Goal: Task Accomplishment & Management: Manage account settings

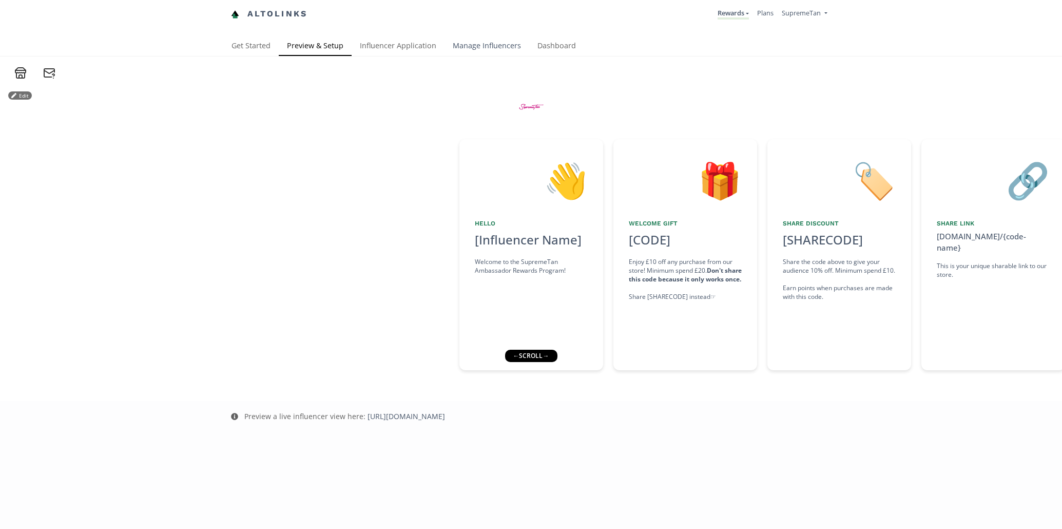
click at [499, 48] on link "Manage Influencers" at bounding box center [487, 46] width 85 height 21
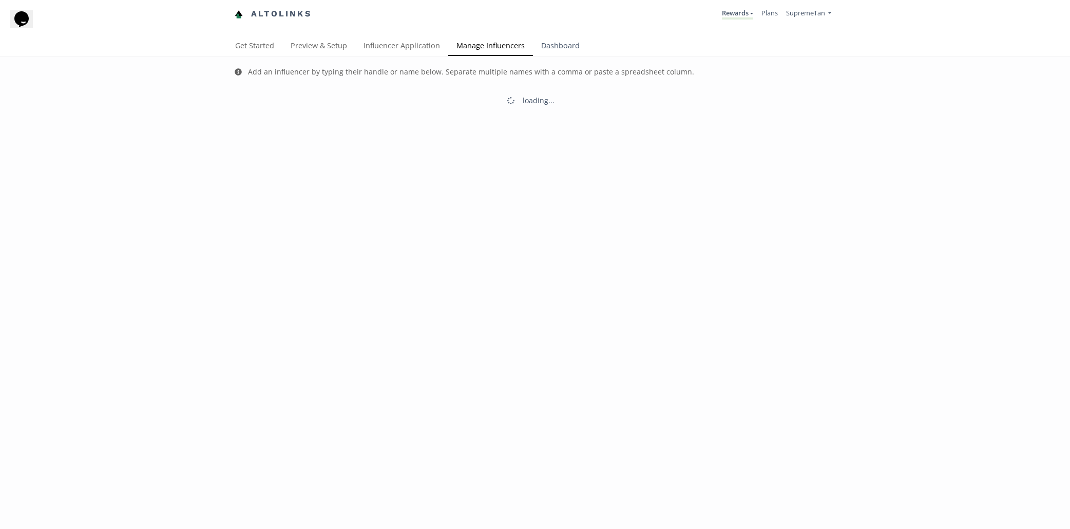
click at [558, 49] on link "Dashboard" at bounding box center [560, 46] width 55 height 21
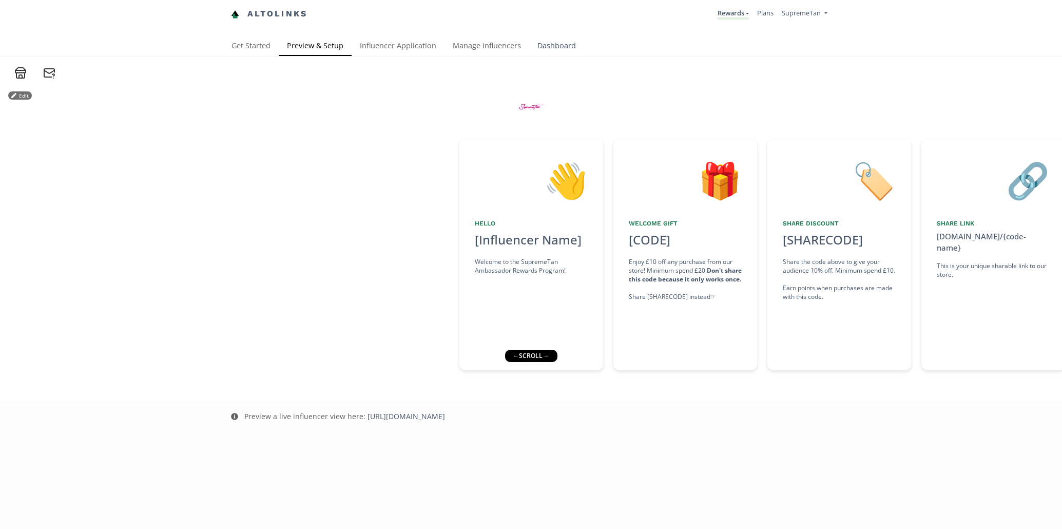
click at [545, 42] on link "Dashboard" at bounding box center [556, 46] width 55 height 21
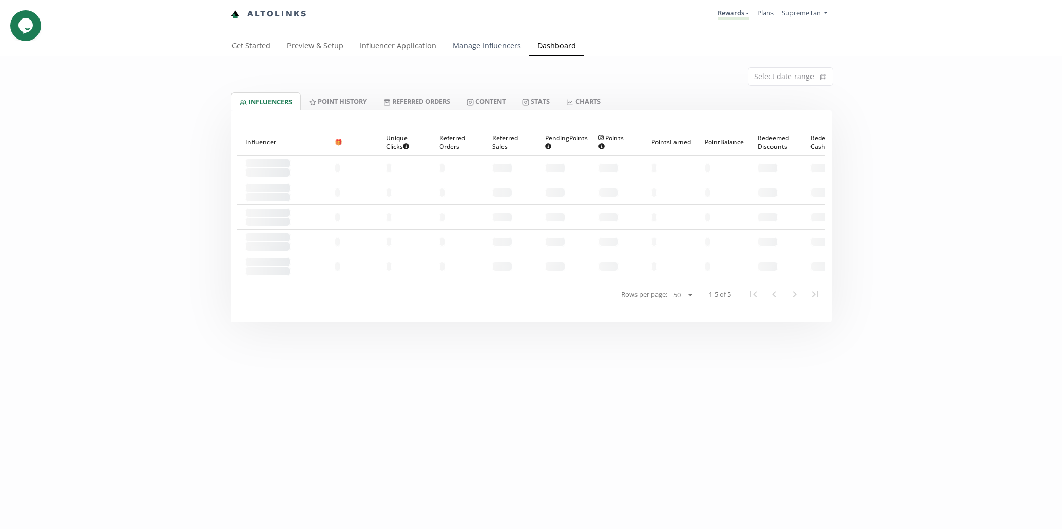
click at [496, 49] on link "Manage Influencers" at bounding box center [487, 46] width 85 height 21
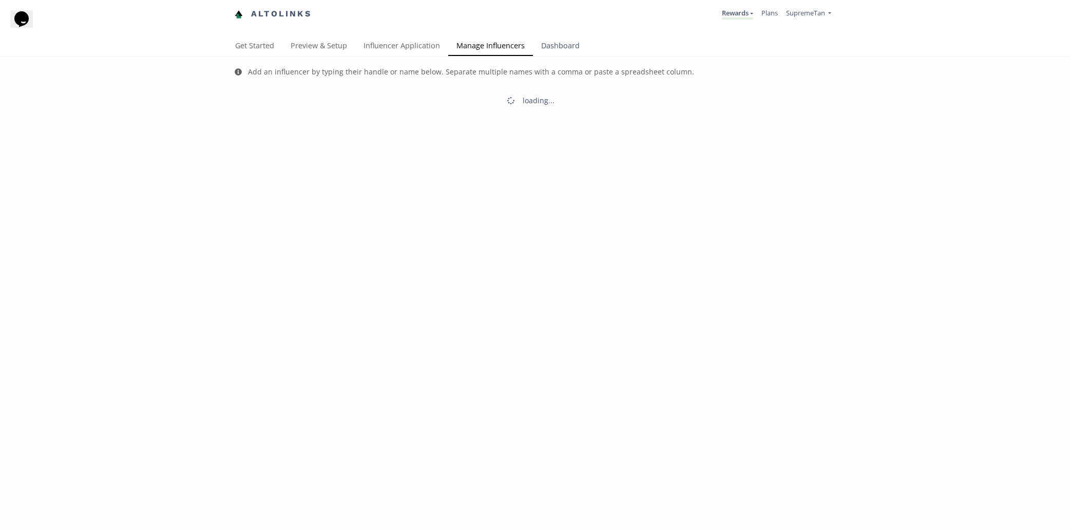
click at [555, 50] on link "Dashboard" at bounding box center [560, 46] width 55 height 21
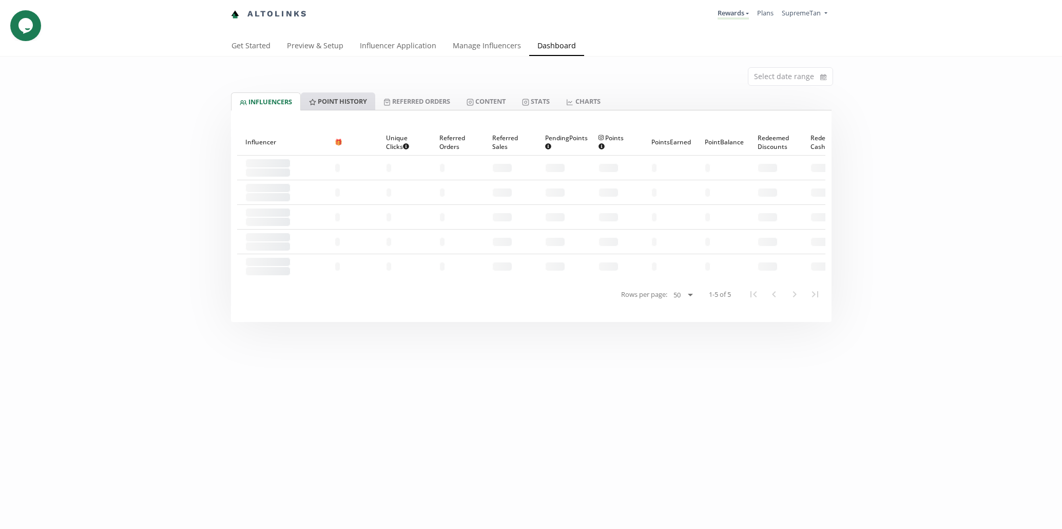
click at [348, 107] on link "Point HISTORY" at bounding box center [338, 100] width 74 height 17
